Goal: Task Accomplishment & Management: Complete application form

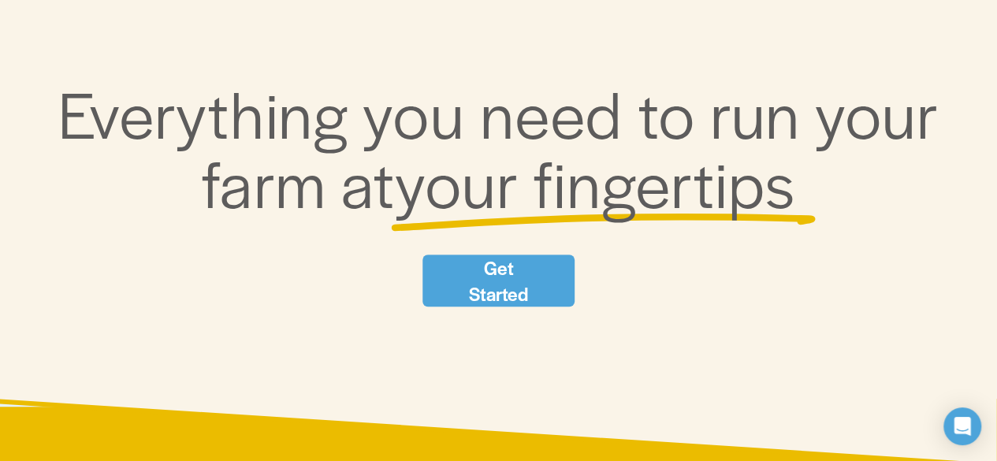
scroll to position [194, 0]
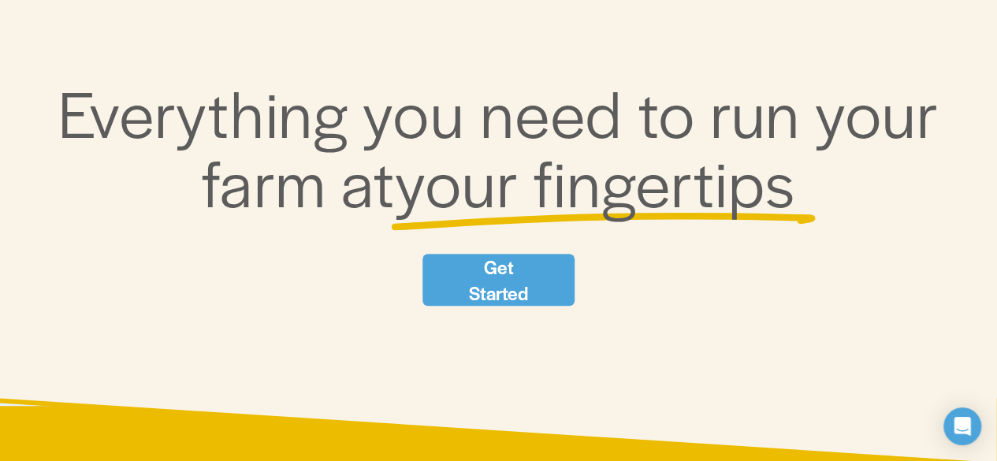
click at [454, 275] on link "Get Started" at bounding box center [499, 280] width 152 height 52
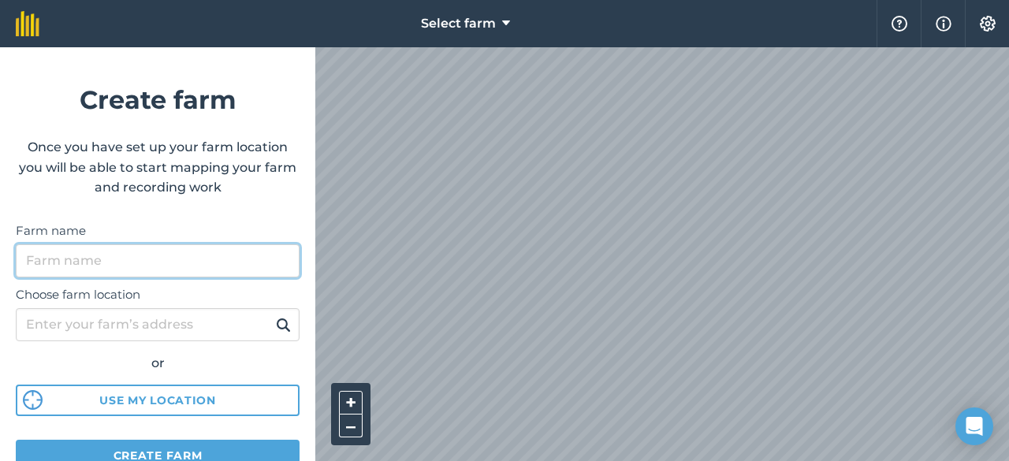
drag, startPoint x: 125, startPoint y: 277, endPoint x: 131, endPoint y: 269, distance: 10.1
click at [125, 277] on input "Farm name" at bounding box center [158, 260] width 284 height 33
type input "Pisang"
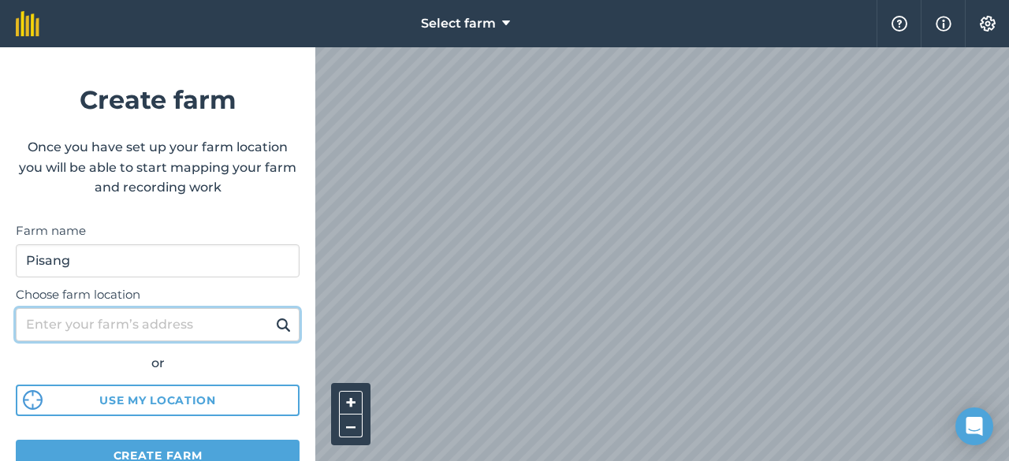
click at [198, 322] on input "Choose farm location" at bounding box center [158, 324] width 284 height 33
type input "ppptr"
click at [271, 315] on button at bounding box center [283, 325] width 24 height 21
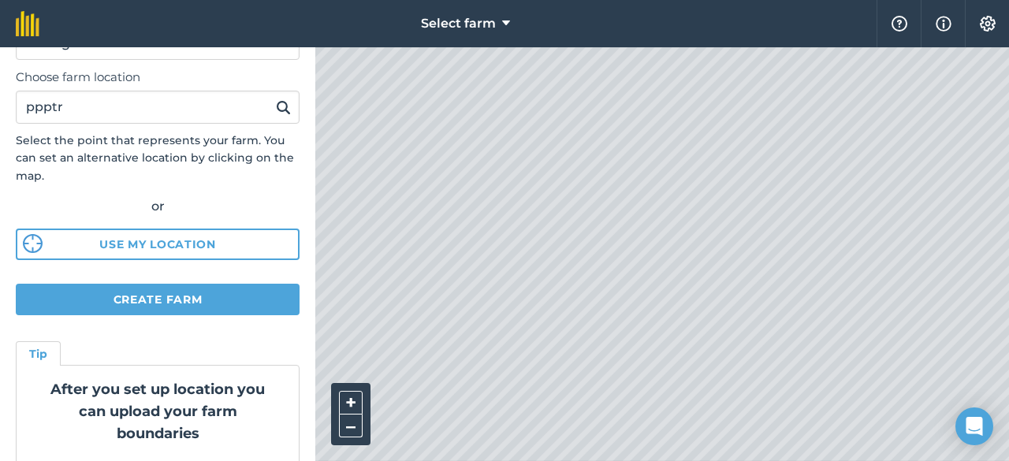
scroll to position [265, 0]
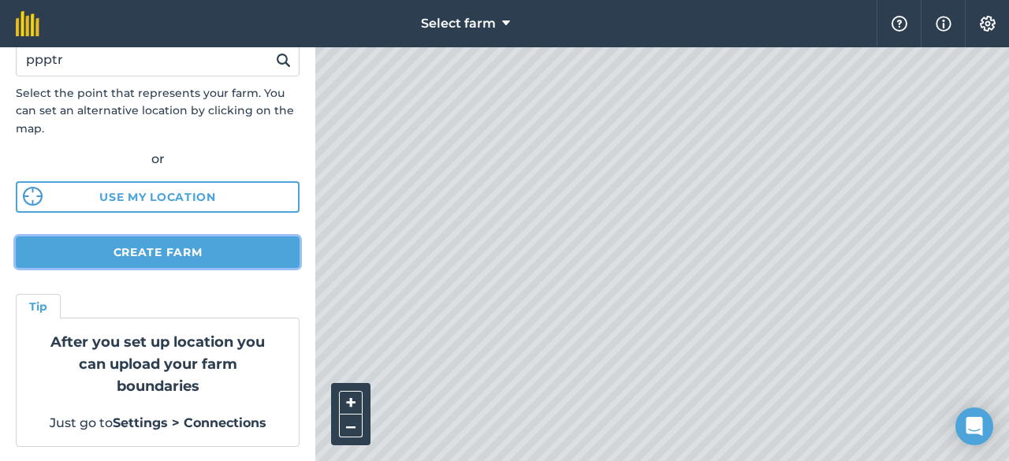
click at [179, 256] on button "Create farm" at bounding box center [158, 253] width 284 height 32
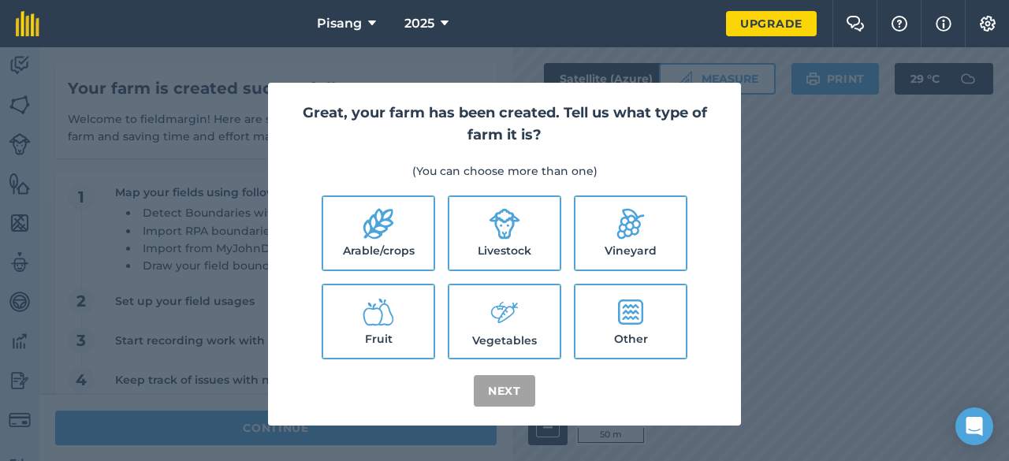
click at [401, 326] on label "Fruit" at bounding box center [378, 321] width 110 height 73
checkbox input "true"
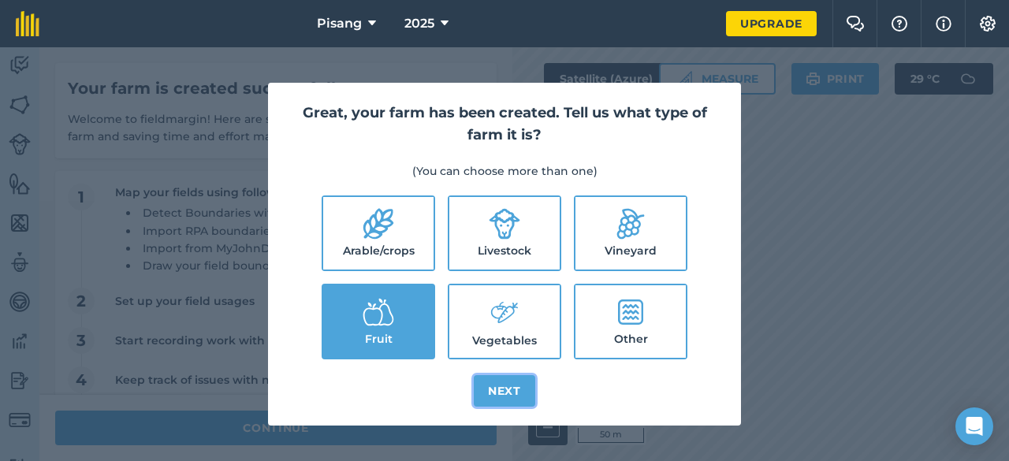
click at [516, 387] on button "Next" at bounding box center [505, 391] width 62 height 32
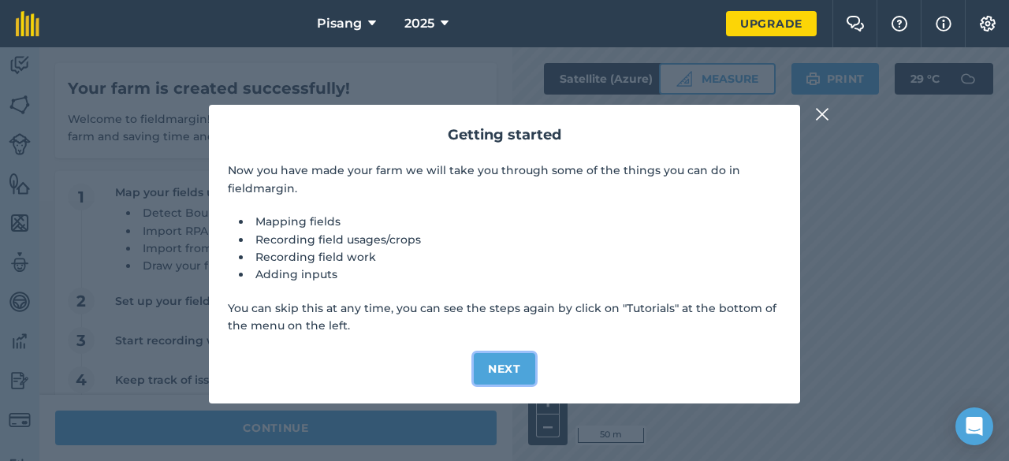
click at [505, 359] on button "Next" at bounding box center [505, 369] width 62 height 32
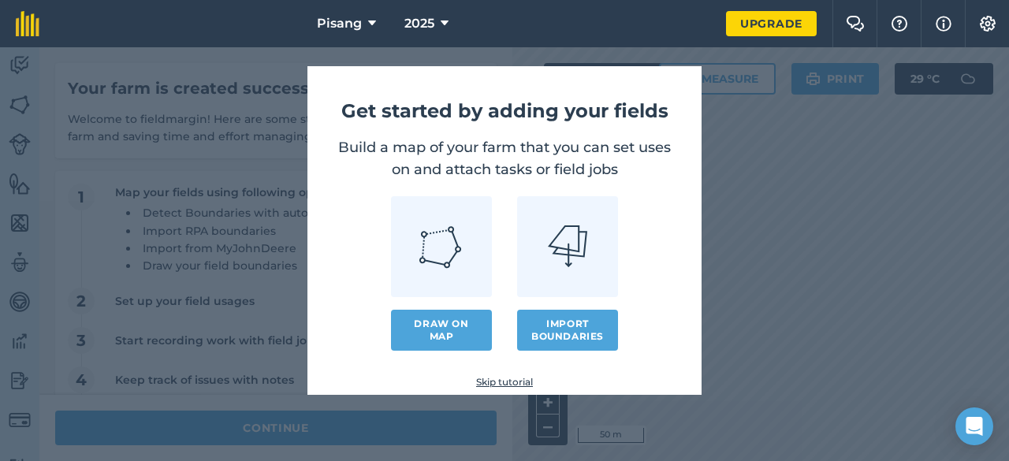
click at [431, 250] on img at bounding box center [442, 247] width 46 height 46
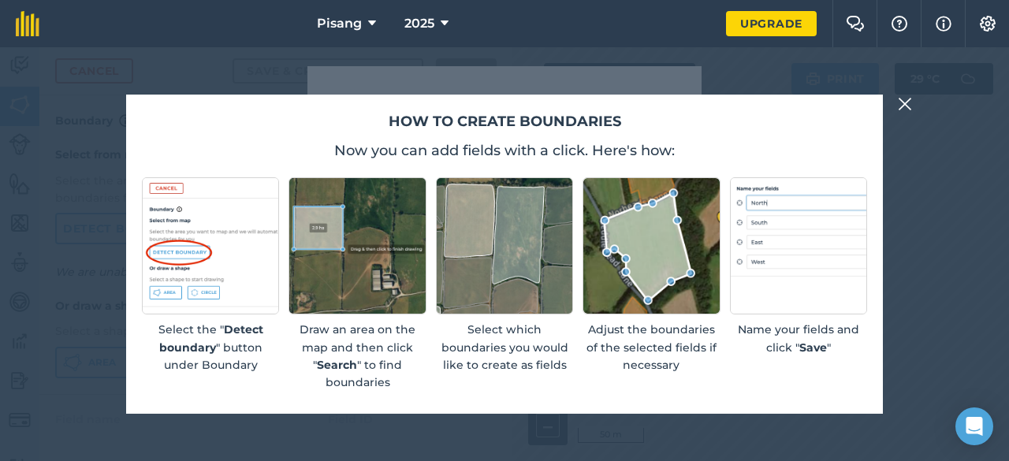
click at [910, 108] on img at bounding box center [905, 104] width 14 height 19
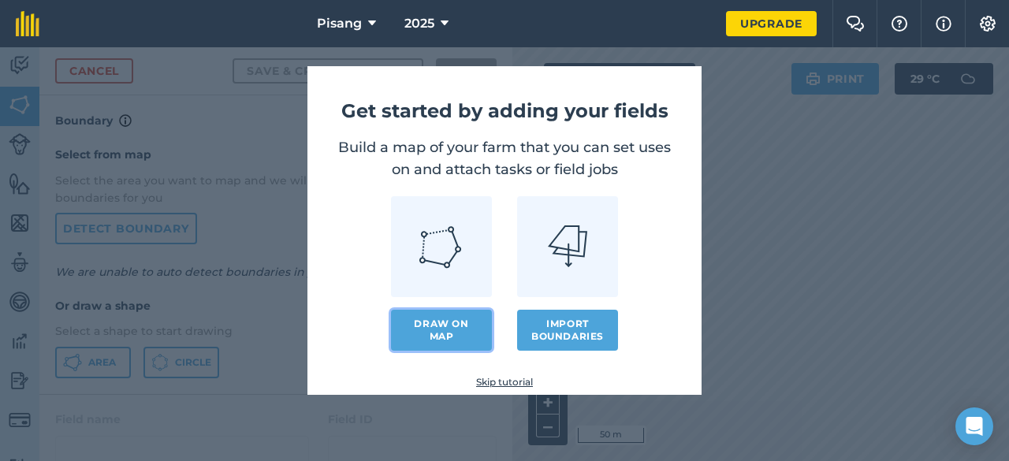
click at [412, 332] on link "Draw on map" at bounding box center [441, 330] width 101 height 41
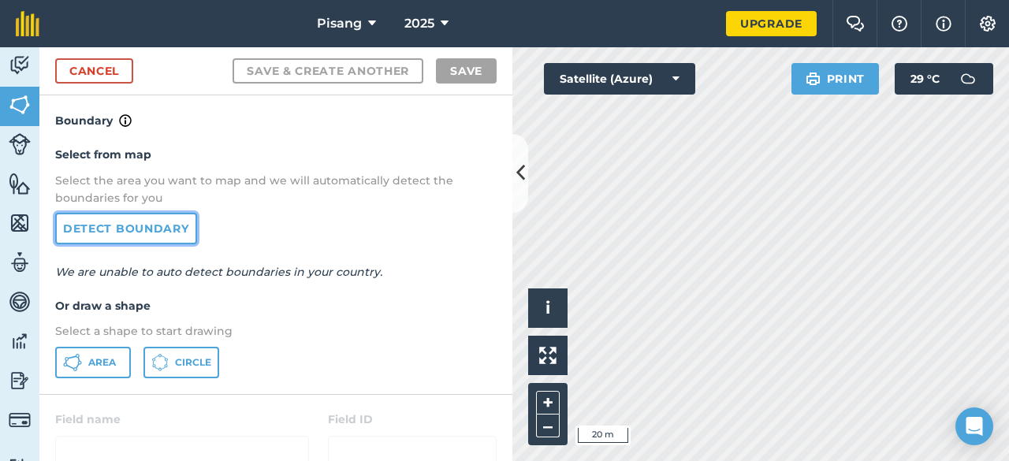
click at [139, 238] on link "Detect boundary" at bounding box center [126, 229] width 142 height 32
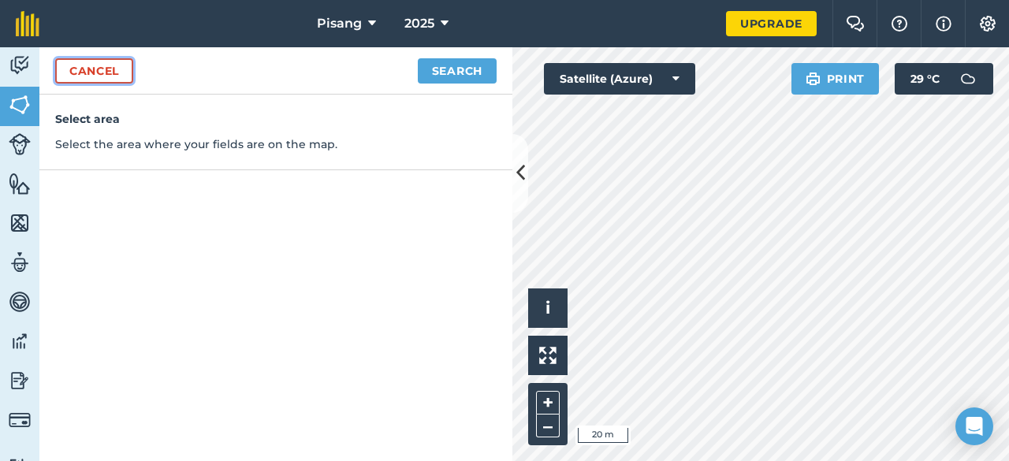
click at [94, 71] on link "Cancel" at bounding box center [94, 70] width 78 height 25
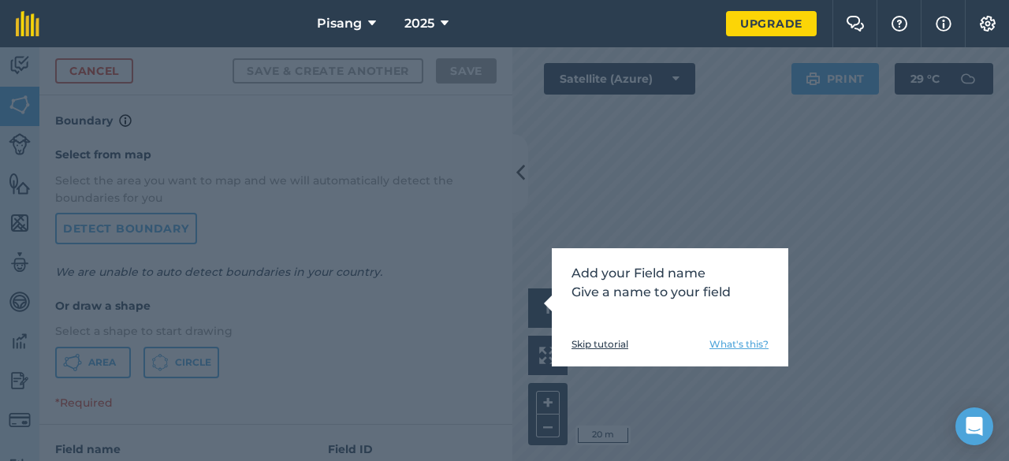
click at [490, 340] on div "Add your Field name Give a name to your field Skip tutorial What's this?" at bounding box center [504, 254] width 1009 height 414
click at [598, 225] on div "Add your Field name Give a name to your field Skip tutorial What's this?" at bounding box center [504, 254] width 1009 height 414
click at [696, 331] on div "Add your Field name Give a name to your field Skip tutorial What's this?" at bounding box center [670, 307] width 237 height 118
click at [583, 341] on link "Skip tutorial" at bounding box center [600, 344] width 57 height 13
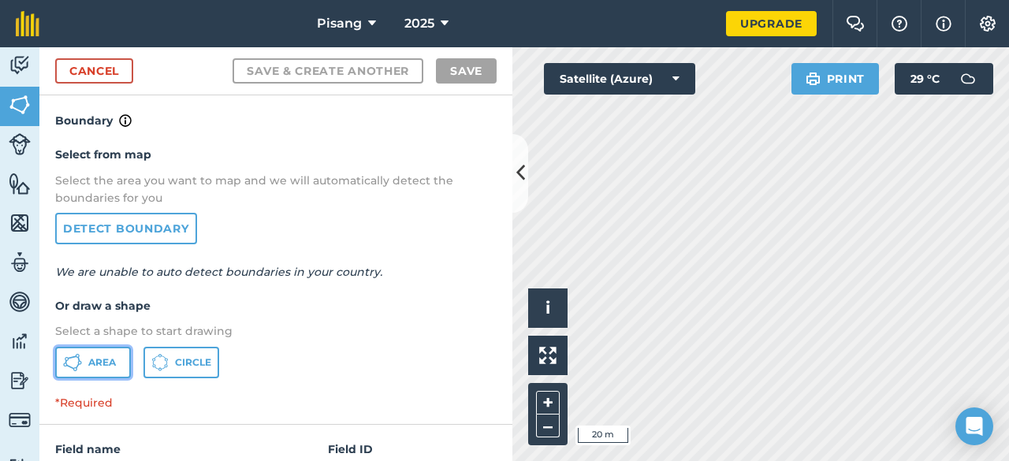
click at [109, 362] on span "Area" at bounding box center [102, 362] width 28 height 13
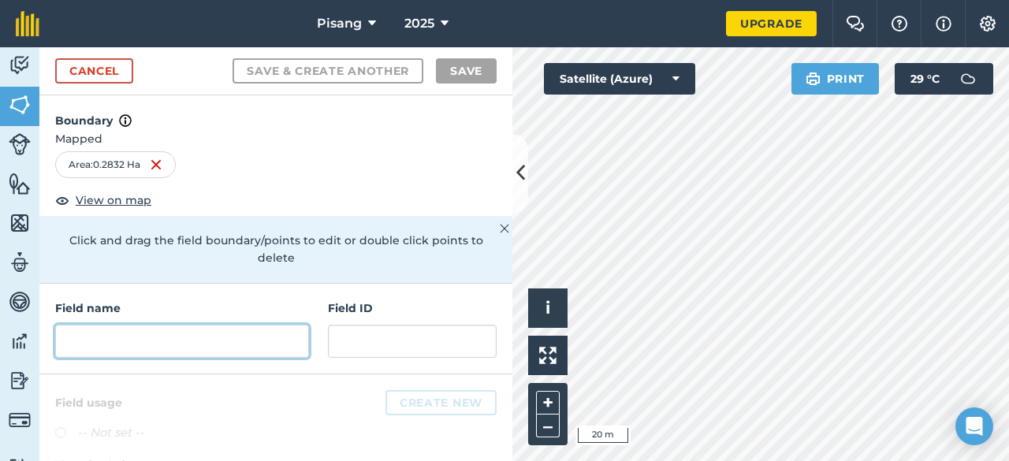
click at [202, 345] on input "text" at bounding box center [182, 341] width 254 height 33
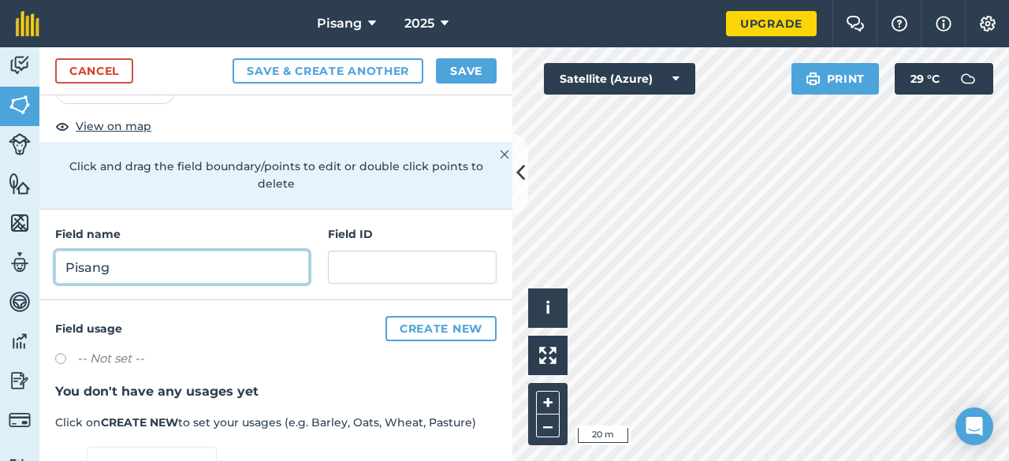
scroll to position [73, 0]
type input "Pisang"
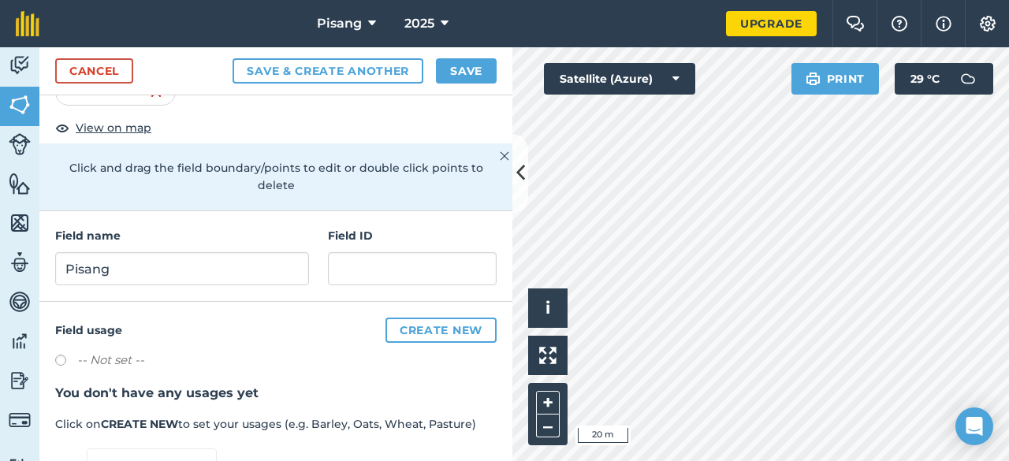
click at [381, 191] on p "Click and drag the field boundary/points to edit or double click points to dele…" at bounding box center [276, 176] width 442 height 35
click at [374, 264] on input "text" at bounding box center [412, 268] width 169 height 33
type input "4/12"
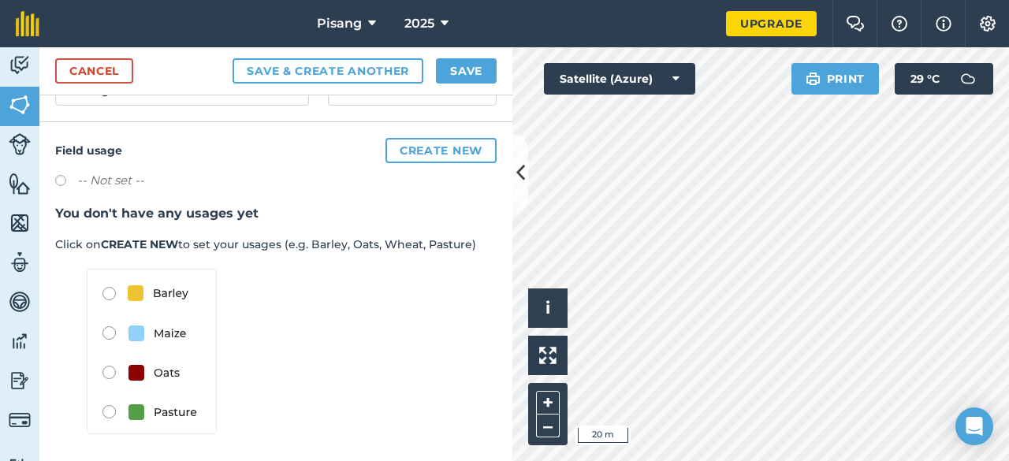
scroll to position [0, 0]
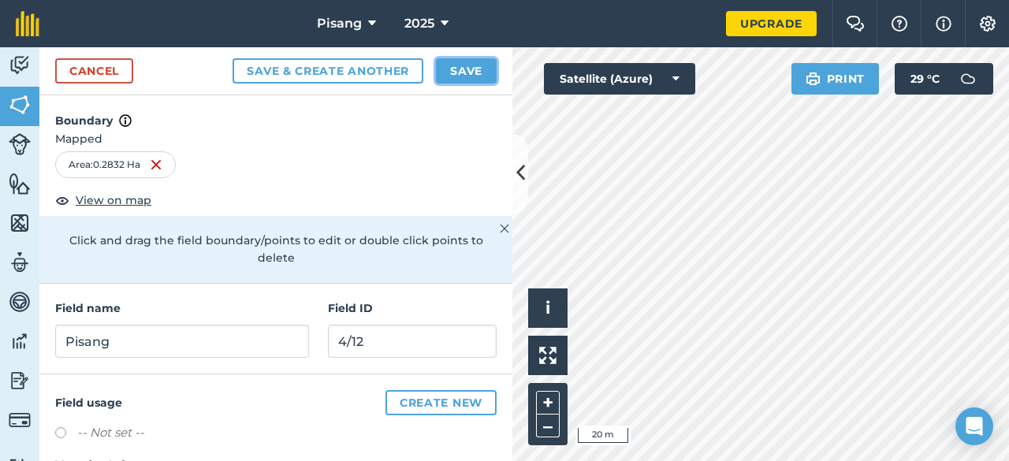
click at [457, 67] on button "Save" at bounding box center [466, 70] width 61 height 25
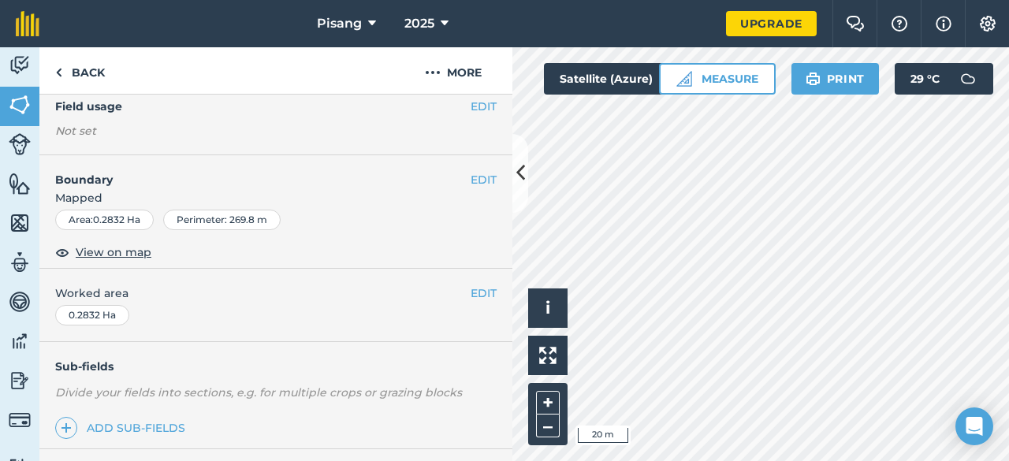
scroll to position [170, 0]
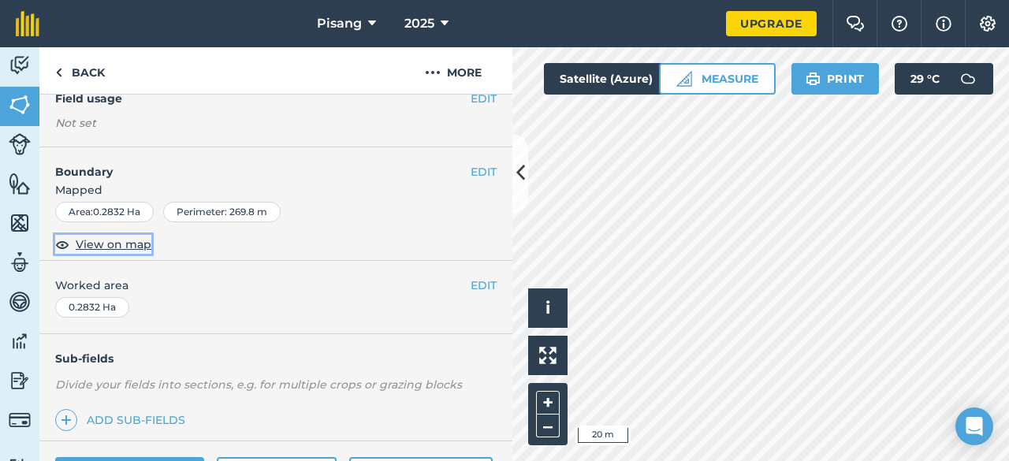
click at [121, 243] on span "View on map" at bounding box center [114, 244] width 76 height 17
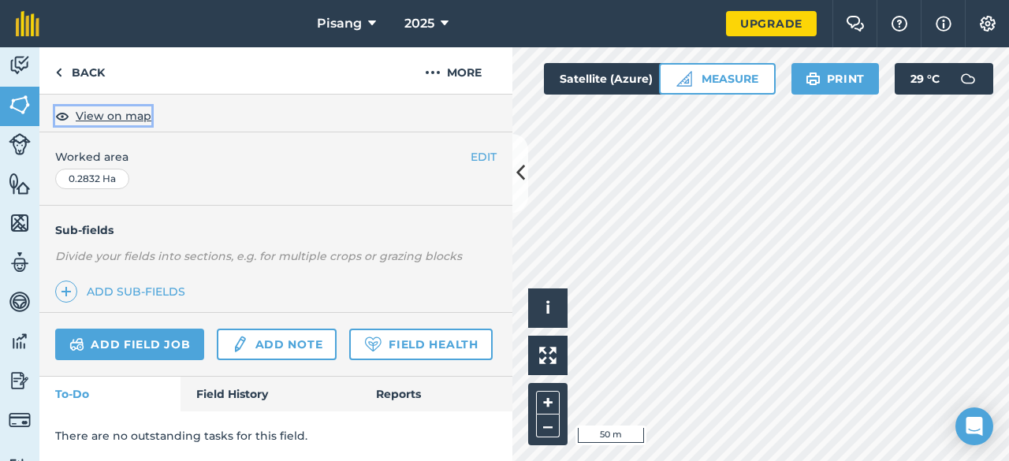
scroll to position [0, 0]
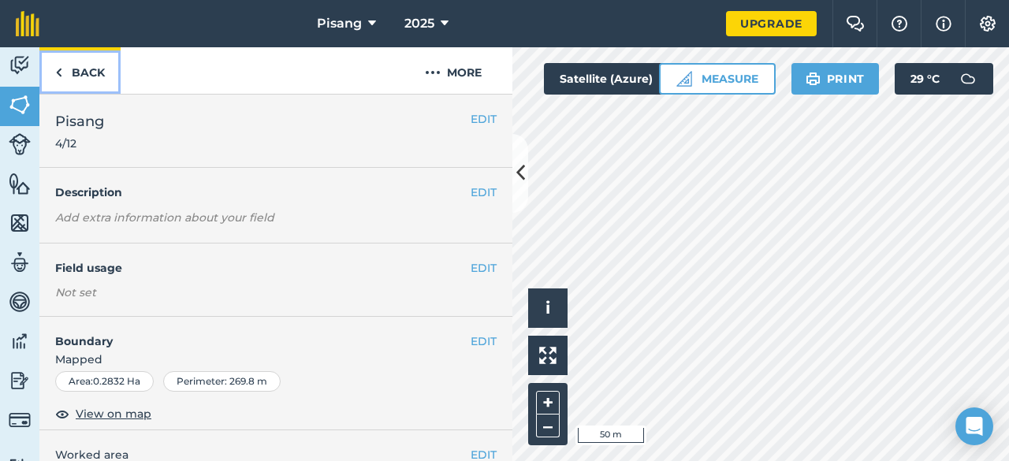
click at [76, 76] on link "Back" at bounding box center [79, 70] width 81 height 47
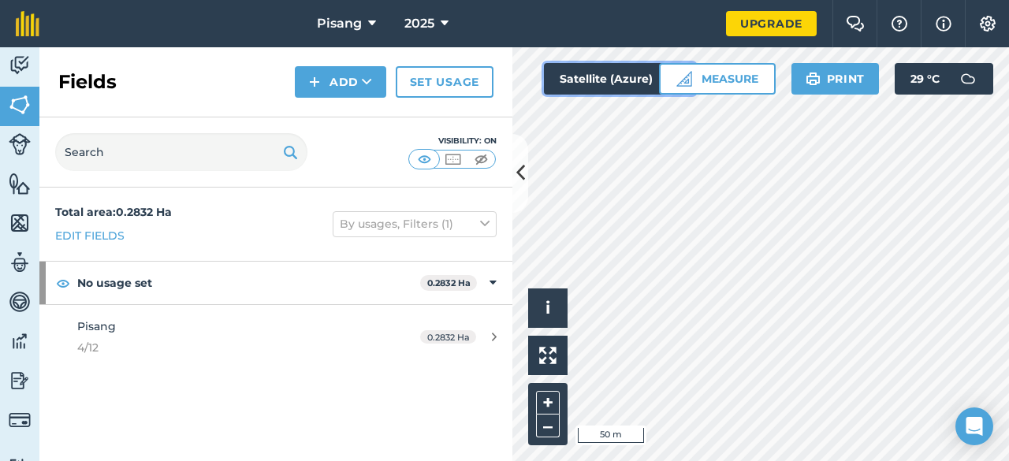
click at [609, 79] on button "Satellite (Azure)" at bounding box center [619, 79] width 151 height 32
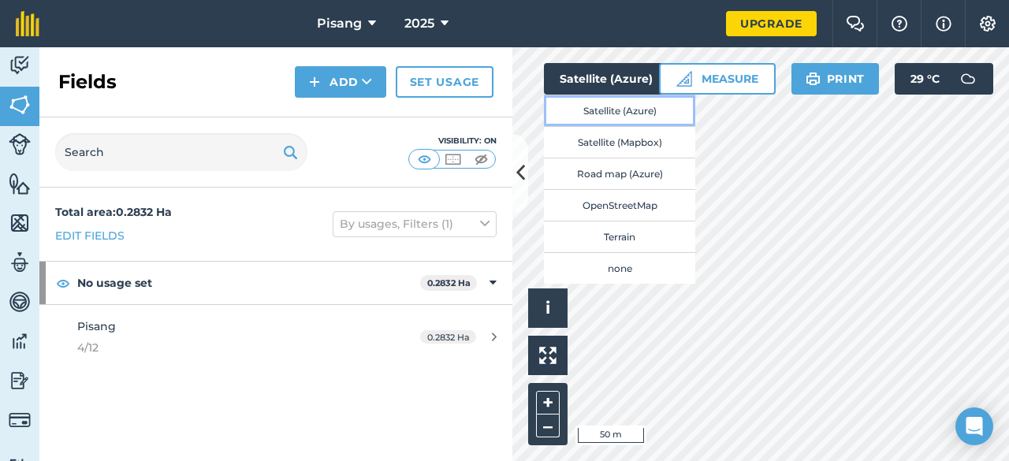
click at [618, 109] on button "Satellite (Azure)" at bounding box center [619, 111] width 151 height 32
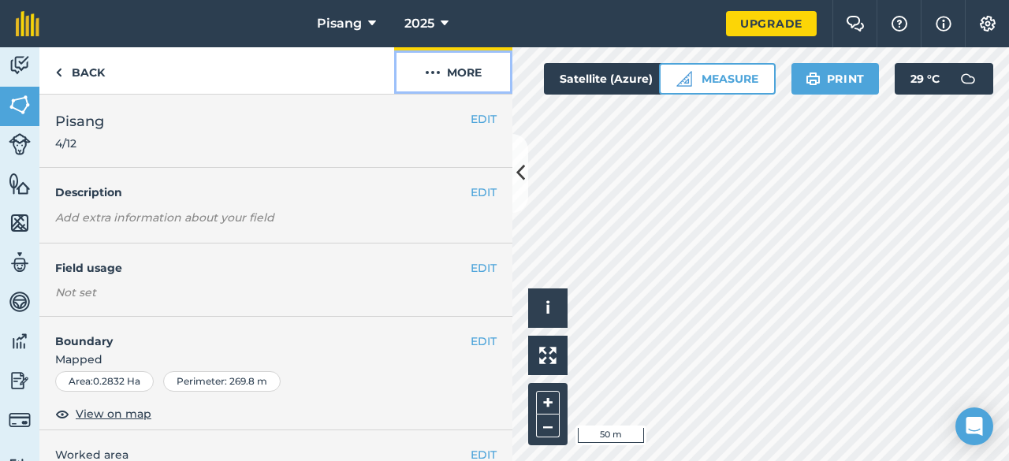
click at [442, 71] on button "More" at bounding box center [453, 70] width 118 height 47
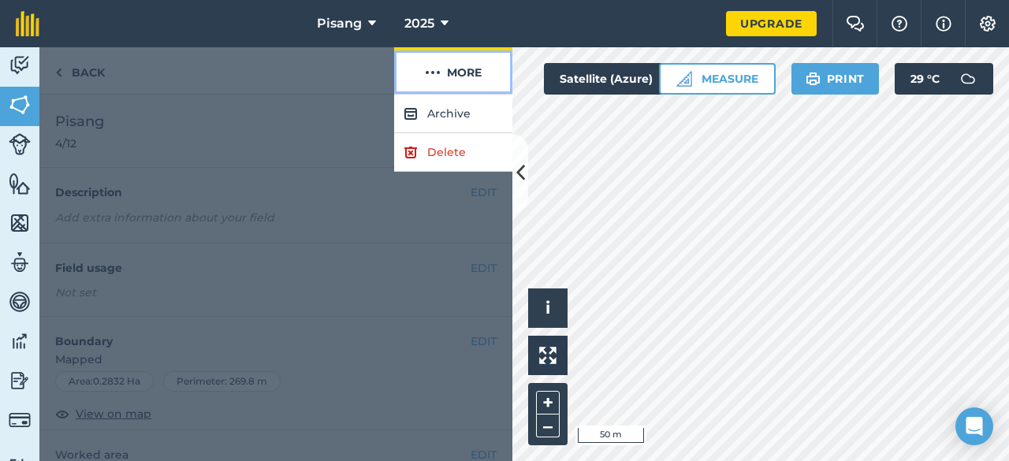
click at [442, 71] on button "More" at bounding box center [453, 70] width 118 height 47
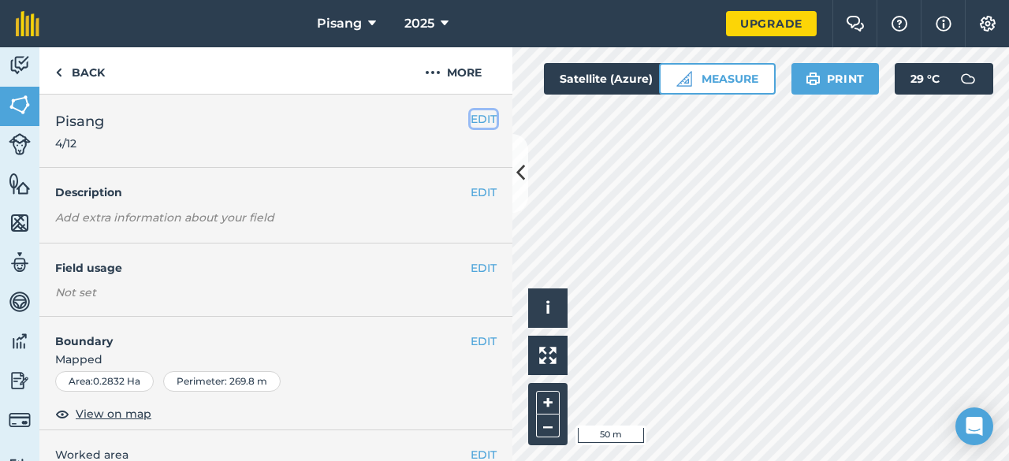
click at [479, 127] on button "EDIT" at bounding box center [484, 118] width 26 height 17
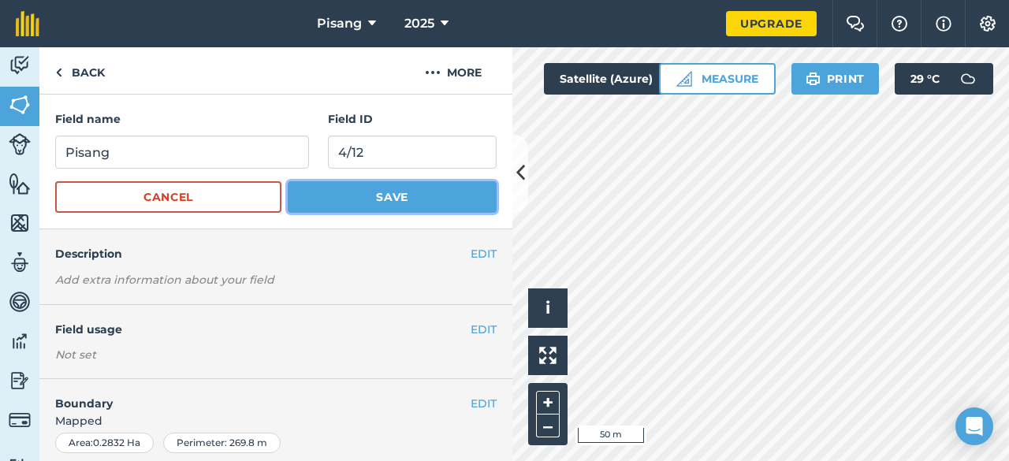
click at [398, 199] on button "Save" at bounding box center [392, 197] width 209 height 32
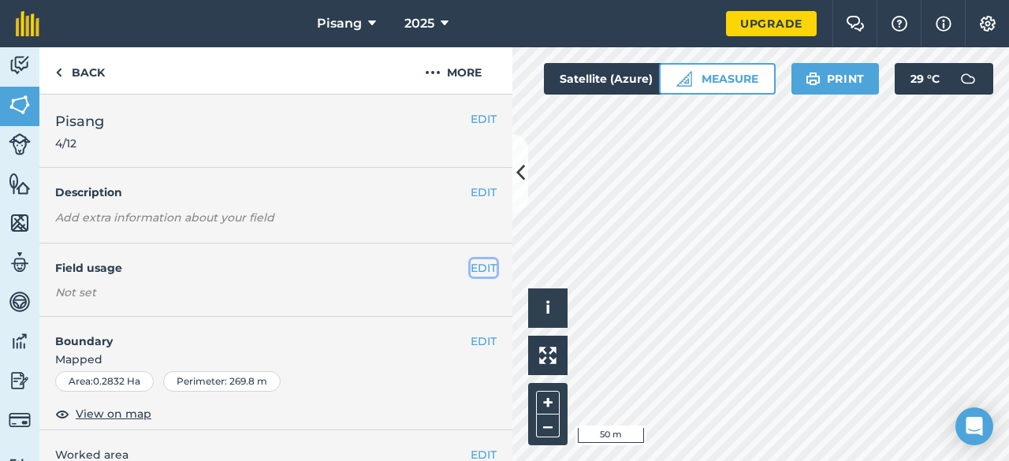
click at [471, 266] on button "EDIT" at bounding box center [484, 267] width 26 height 17
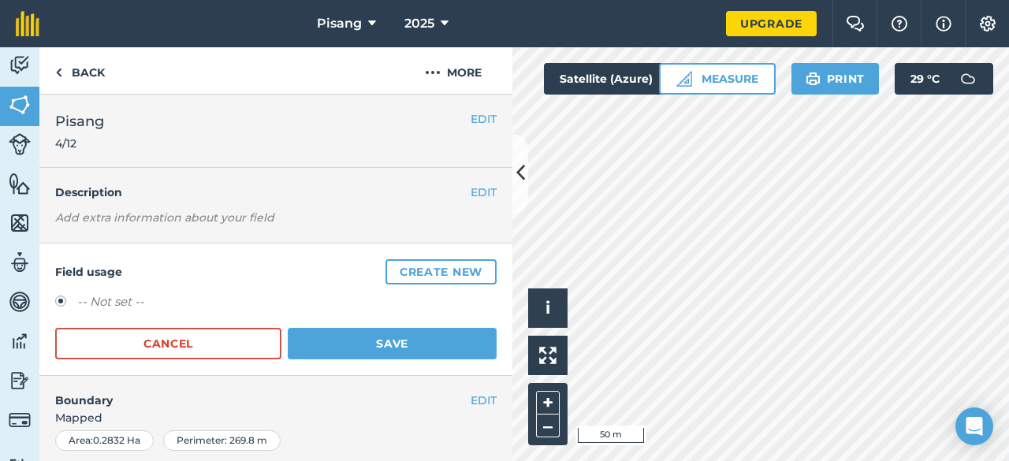
click at [382, 401] on h4 "Boundary" at bounding box center [254, 392] width 431 height 33
click at [227, 339] on button "Cancel" at bounding box center [168, 344] width 226 height 32
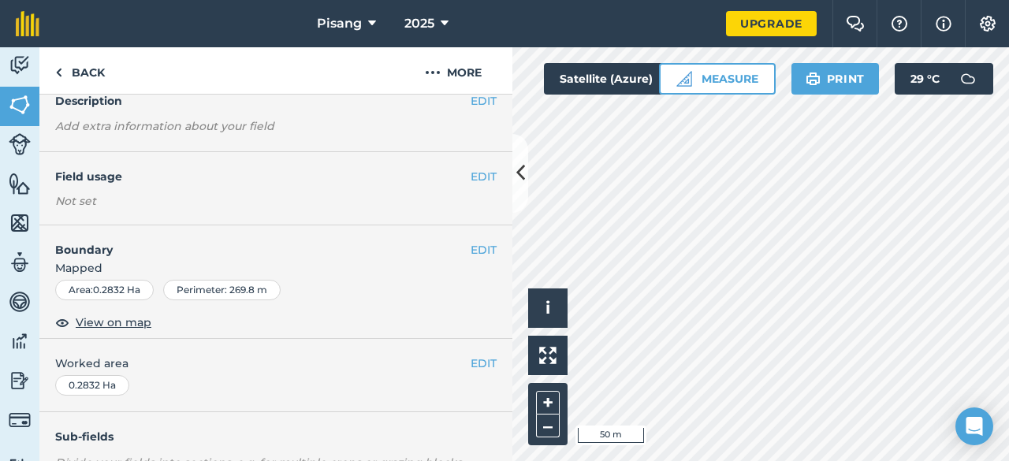
scroll to position [96, 0]
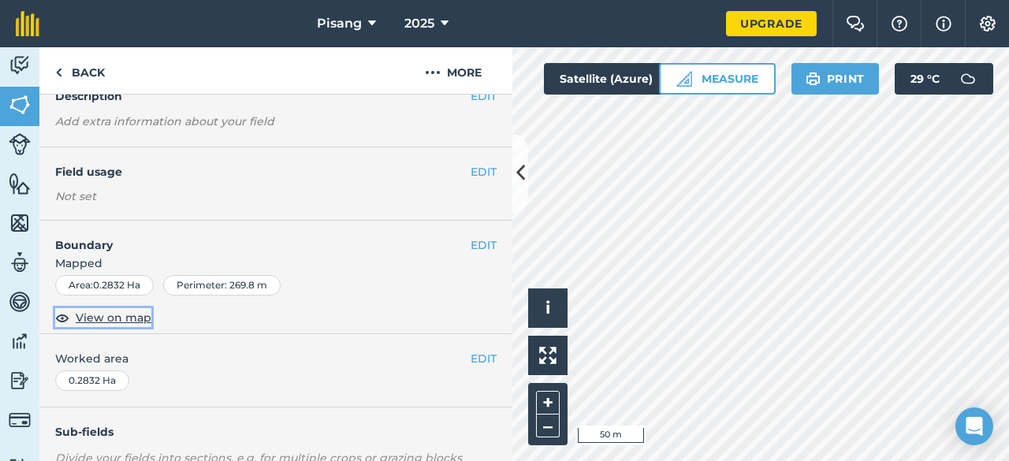
click at [128, 318] on span "View on map" at bounding box center [114, 317] width 76 height 17
click at [485, 237] on div "EDIT Boundary Mapped Area : 0.2832 Ha Perimeter : 269.8 m View on map" at bounding box center [275, 278] width 473 height 114
click at [471, 357] on button "EDIT" at bounding box center [484, 358] width 26 height 17
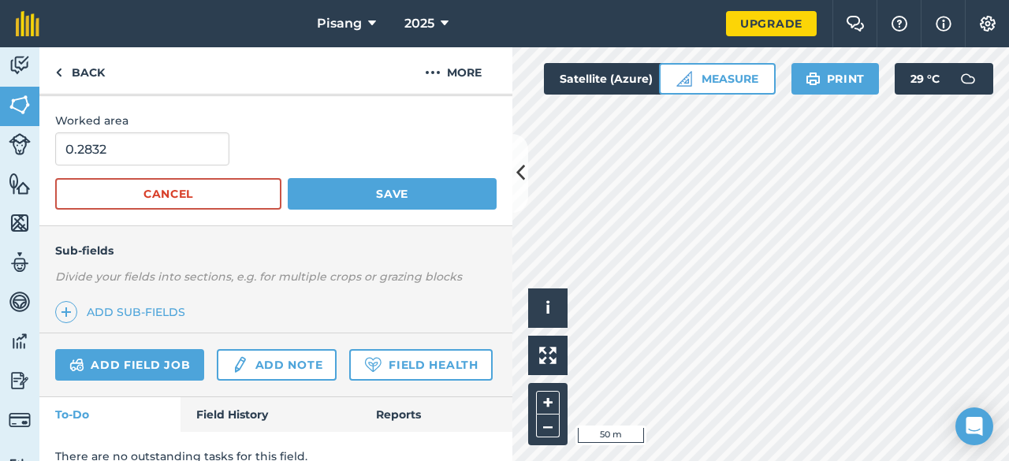
scroll to position [352, 0]
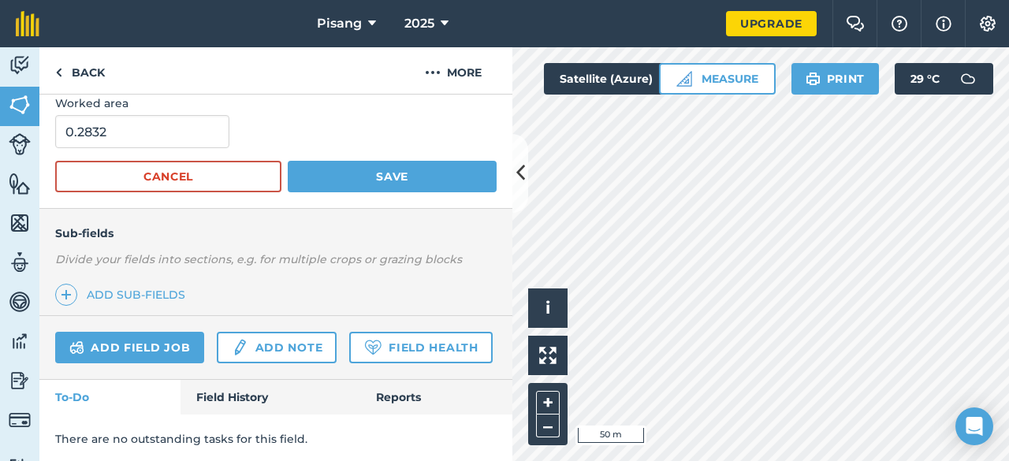
click at [442, 270] on div "Sub-fields Divide your fields into sections, e.g. for multiple crops or grazing…" at bounding box center [275, 262] width 473 height 107
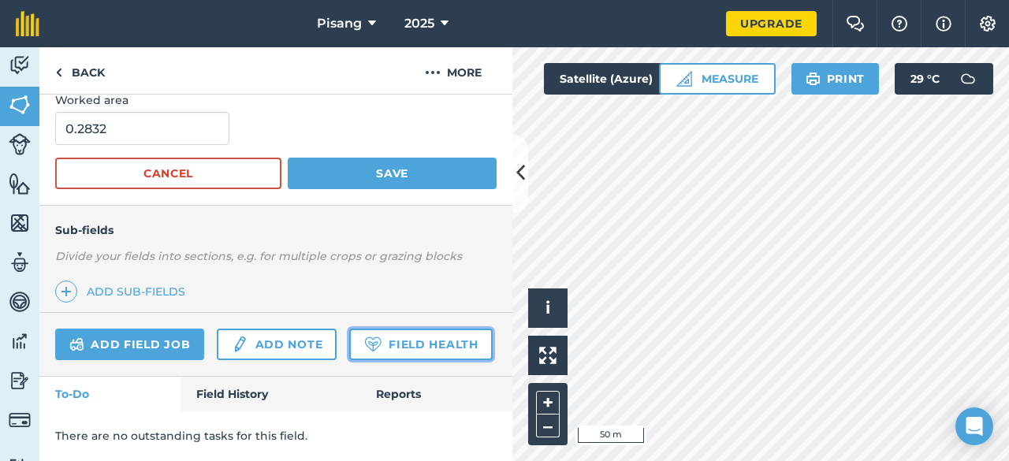
click at [349, 335] on link "Field Health" at bounding box center [420, 345] width 143 height 32
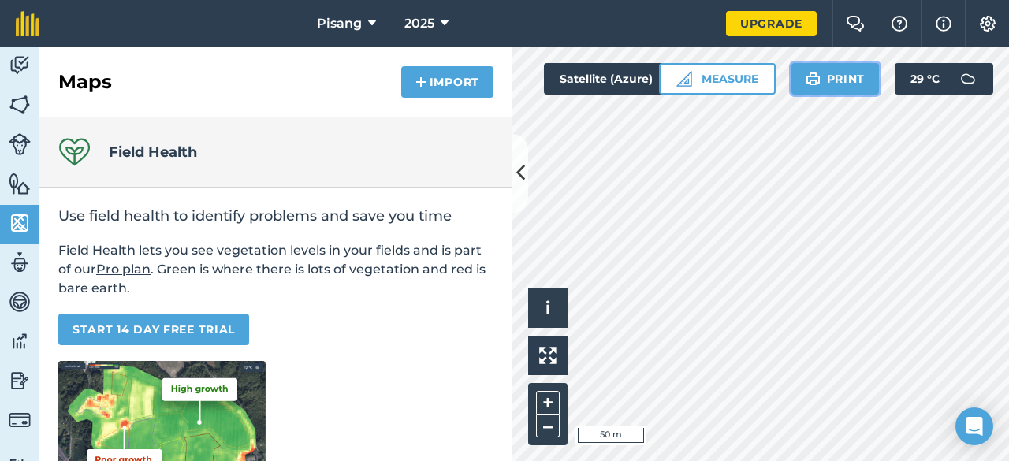
click at [806, 71] on img at bounding box center [813, 78] width 15 height 19
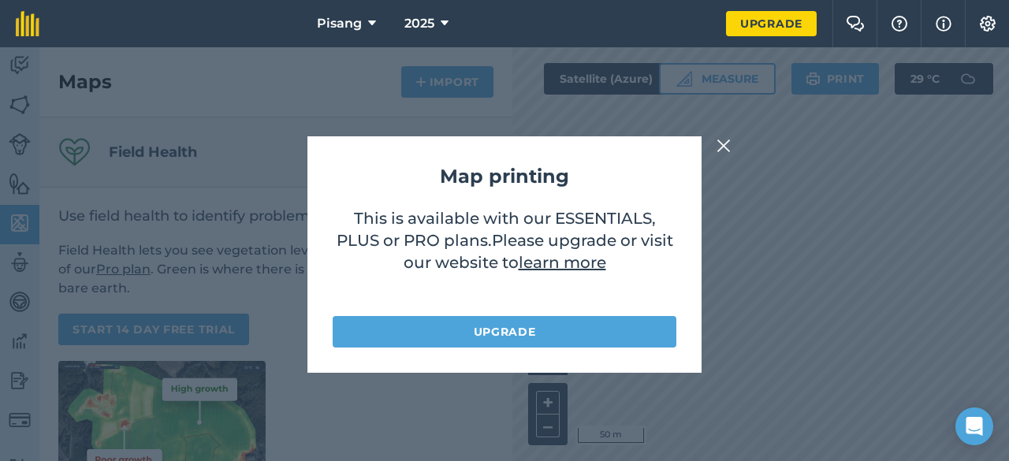
click at [721, 138] on img at bounding box center [724, 145] width 14 height 19
